Goal: Information Seeking & Learning: Check status

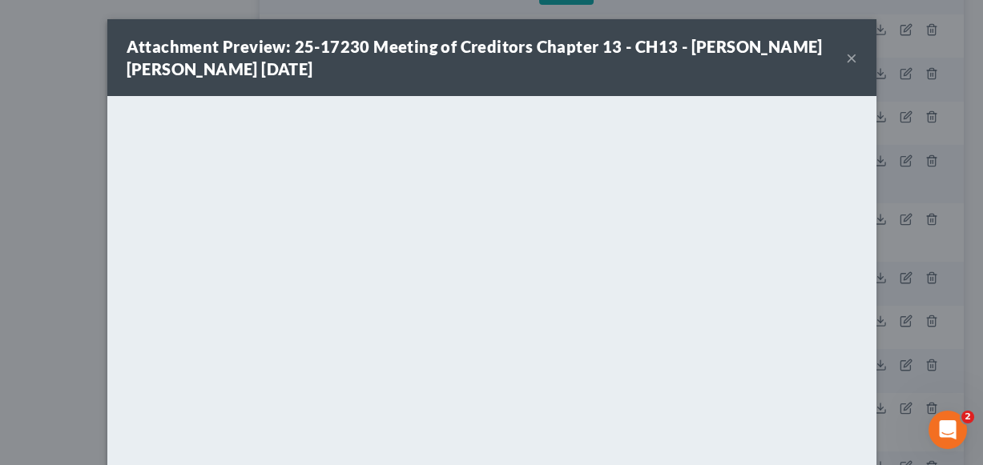
scroll to position [1556, 0]
click at [853, 55] on button "×" at bounding box center [851, 57] width 11 height 19
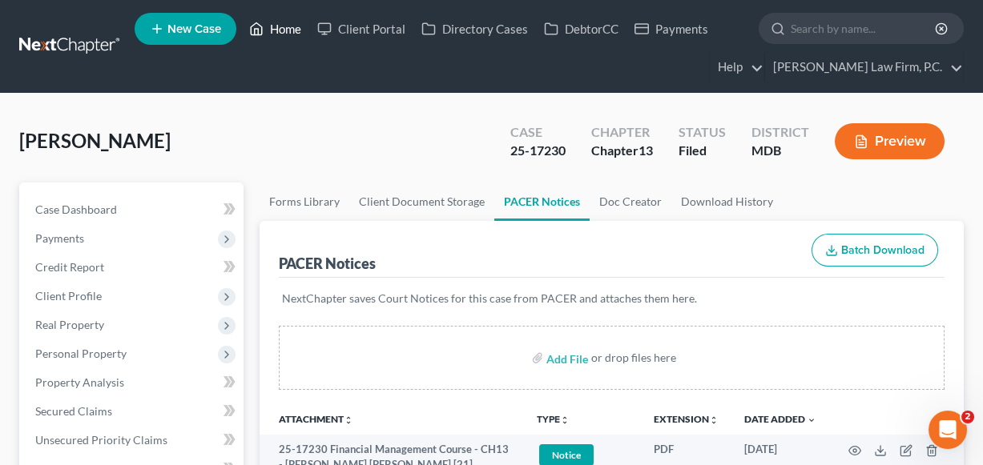
scroll to position [0, 0]
click at [268, 30] on link "Home" at bounding box center [275, 28] width 68 height 29
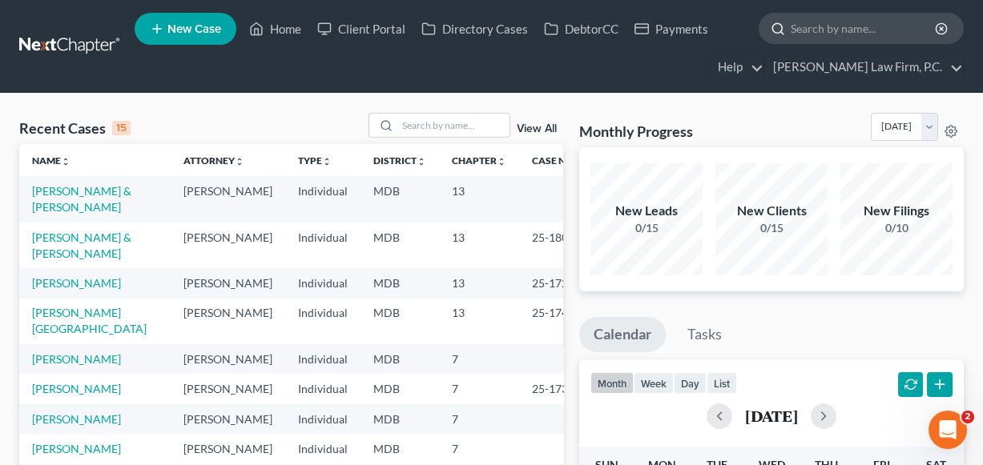
click at [833, 25] on input "search" at bounding box center [864, 29] width 147 height 30
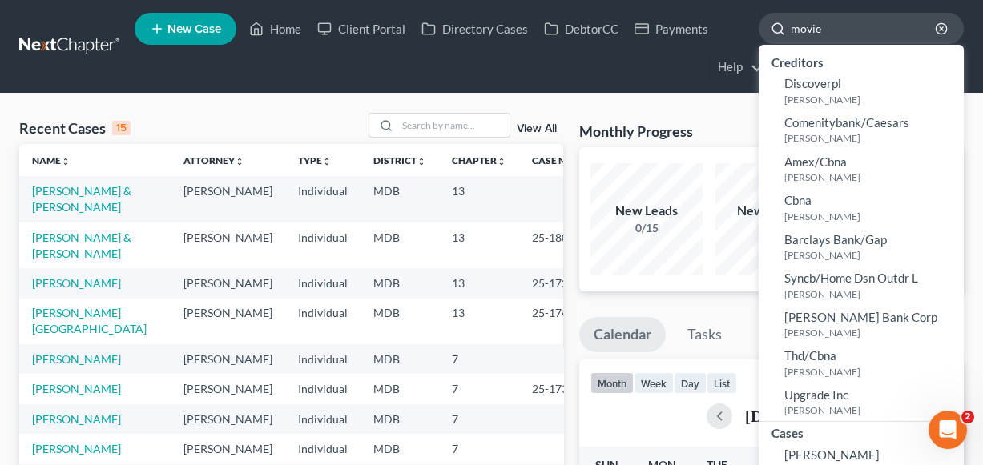
type input "movie"
drag, startPoint x: 831, startPoint y: 25, endPoint x: 803, endPoint y: 451, distance: 427.1
click at [803, 451] on span "[PERSON_NAME]" at bounding box center [831, 455] width 95 height 14
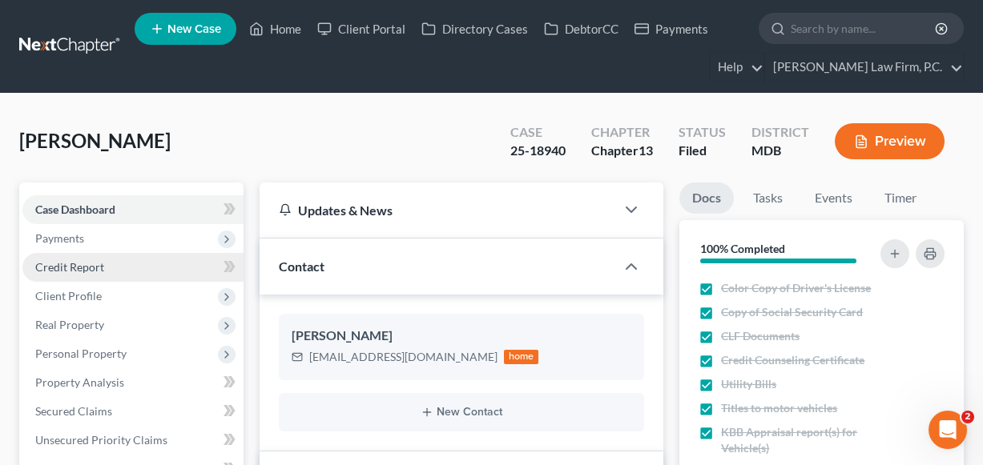
click at [78, 253] on link "Credit Report" at bounding box center [132, 267] width 221 height 29
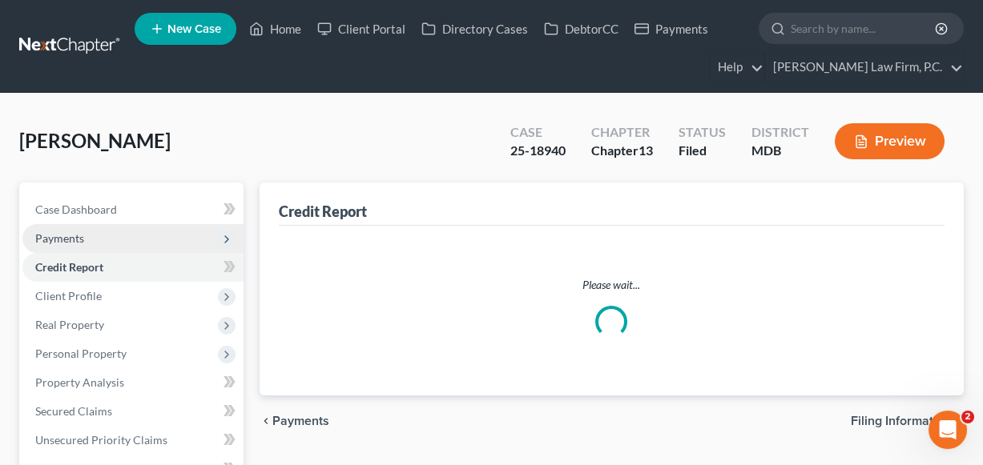
click at [78, 240] on span "Payments" at bounding box center [59, 239] width 49 height 14
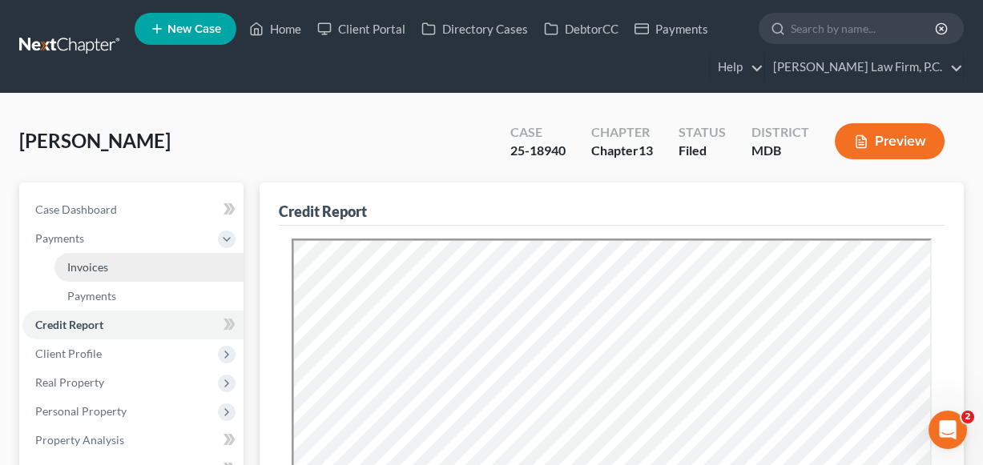
click at [90, 261] on span "Invoices" at bounding box center [87, 267] width 41 height 14
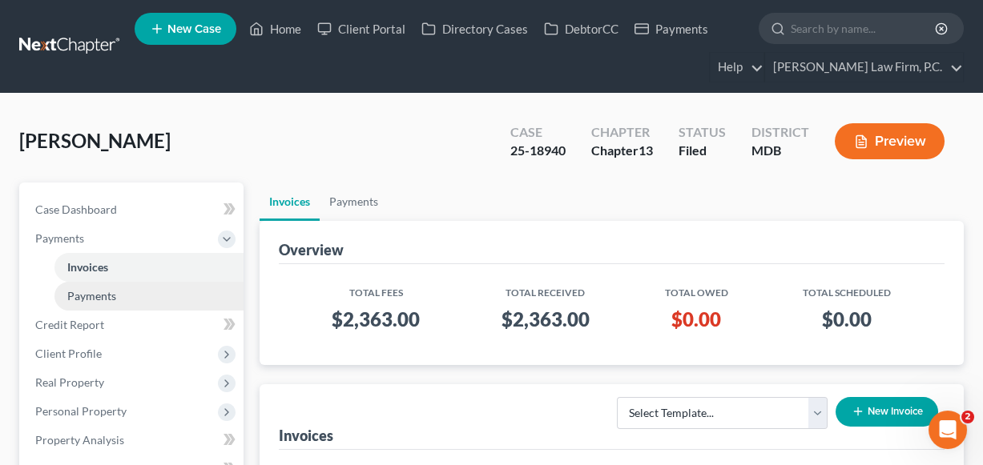
click at [107, 289] on span "Payments" at bounding box center [91, 296] width 49 height 14
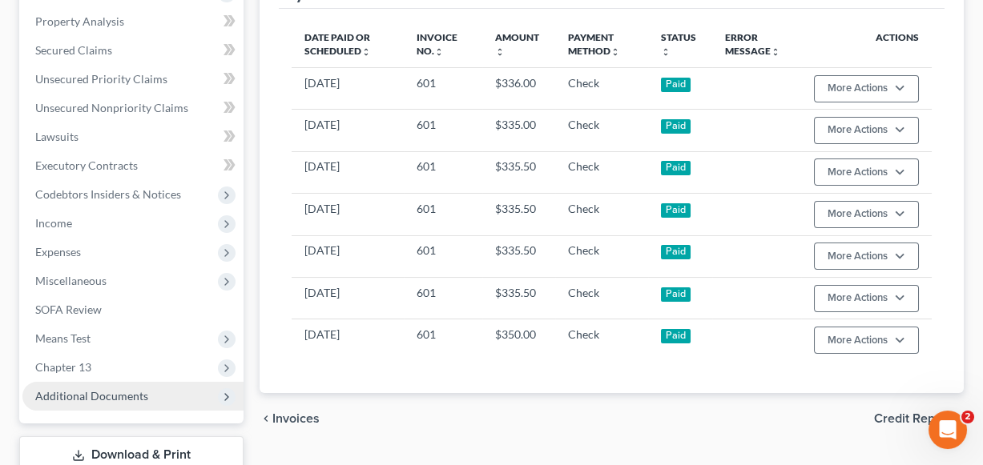
scroll to position [426, 0]
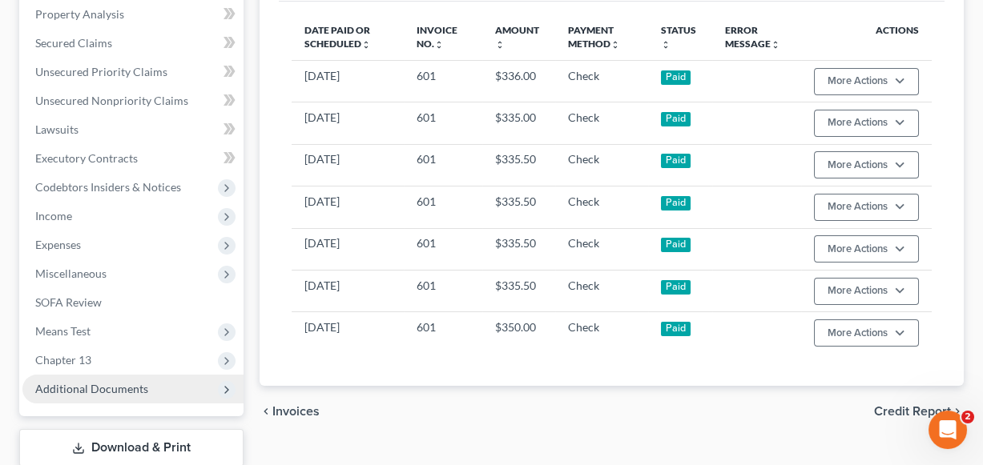
click at [139, 380] on span "Additional Documents" at bounding box center [132, 389] width 221 height 29
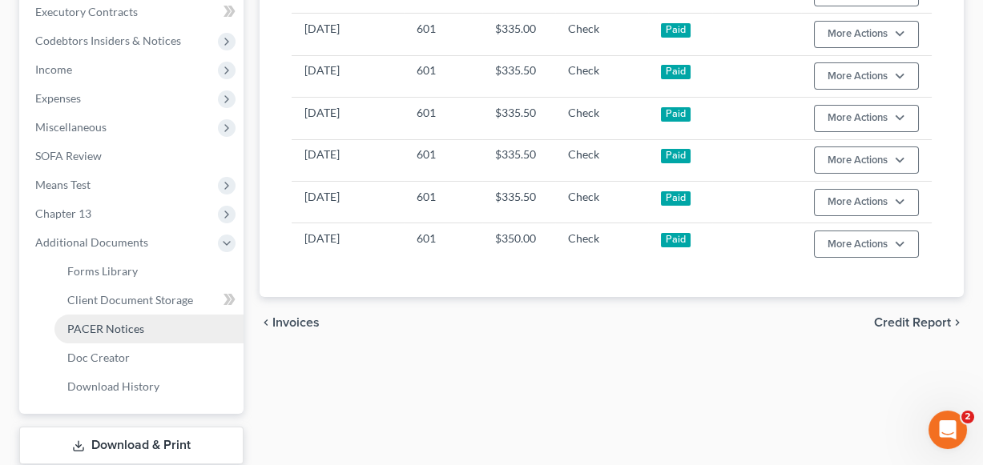
click at [117, 322] on span "PACER Notices" at bounding box center [105, 329] width 77 height 14
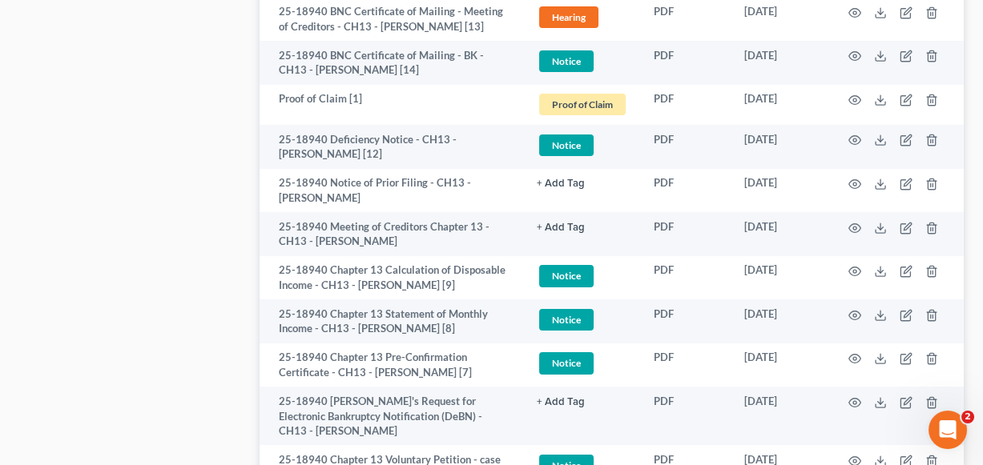
scroll to position [1138, 0]
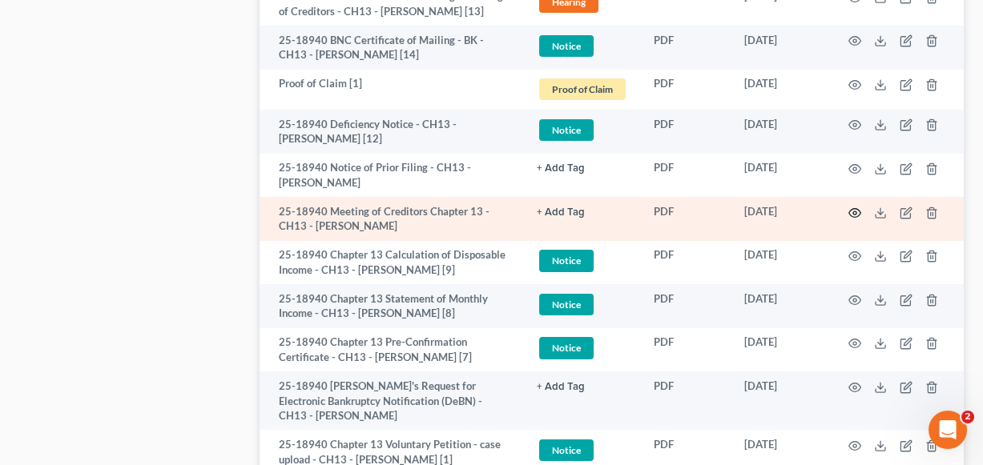
click at [855, 207] on icon "button" at bounding box center [854, 213] width 13 height 13
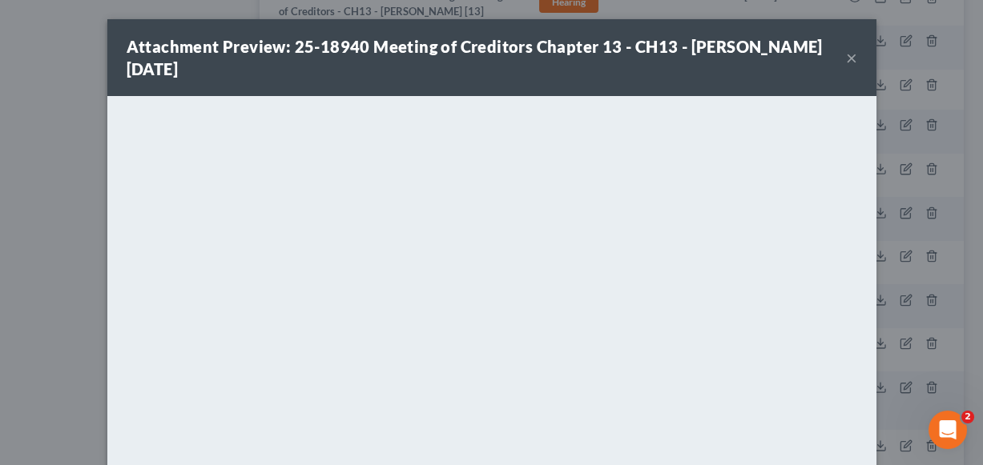
click at [840, 56] on div "Attachment Preview: 25-18940 Meeting of Creditors Chapter 13 - CH13 - [PERSON_N…" at bounding box center [486, 57] width 719 height 45
click at [847, 56] on button "×" at bounding box center [851, 57] width 11 height 19
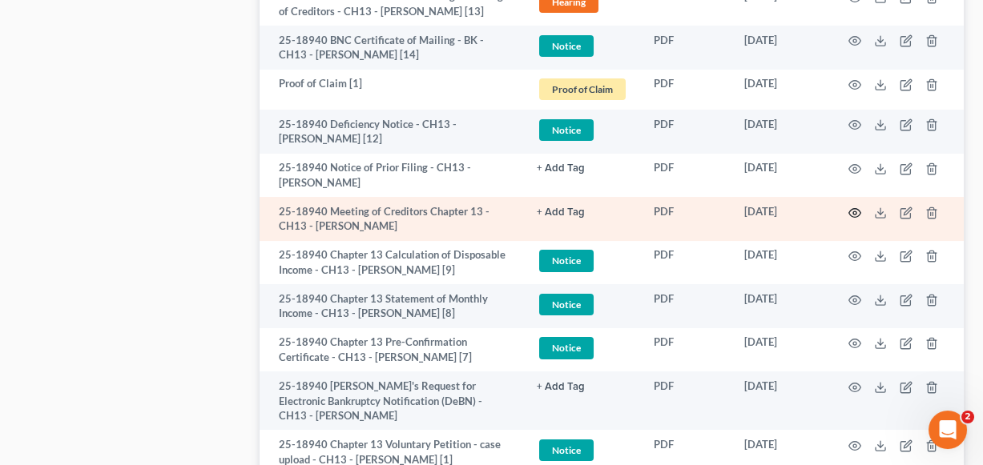
click at [854, 207] on icon "button" at bounding box center [854, 213] width 13 height 13
